Goal: Find specific page/section: Find specific page/section

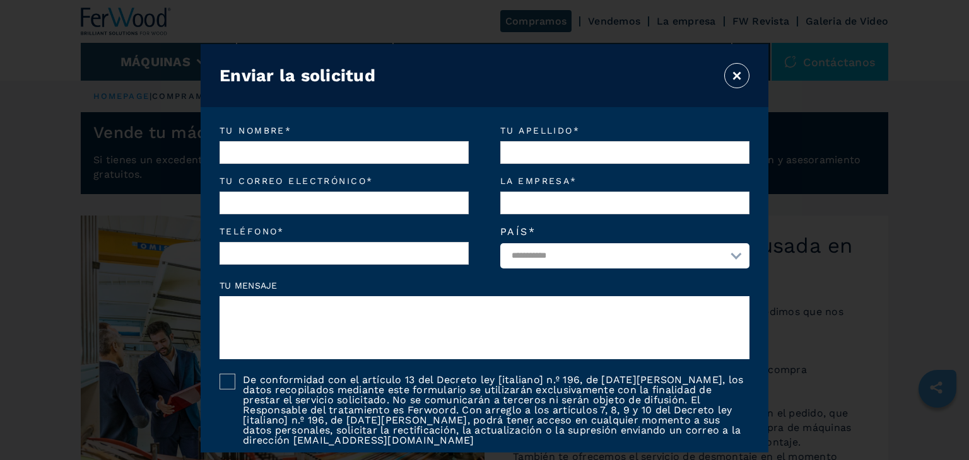
click at [734, 69] on button "×" at bounding box center [736, 75] width 25 height 25
